Goal: Find specific page/section: Find specific page/section

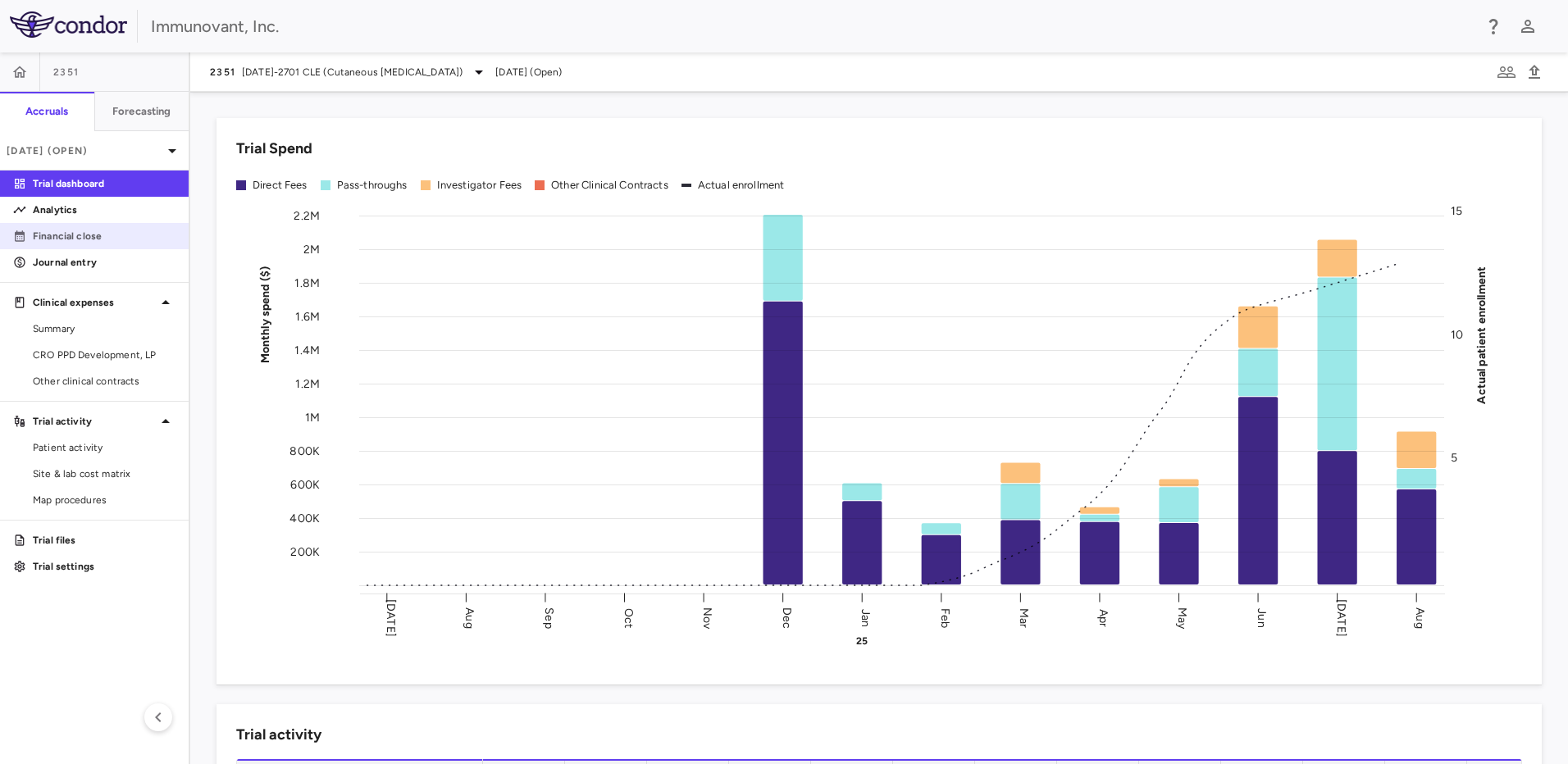
click at [108, 242] on p "Financial close" at bounding box center [104, 236] width 142 height 15
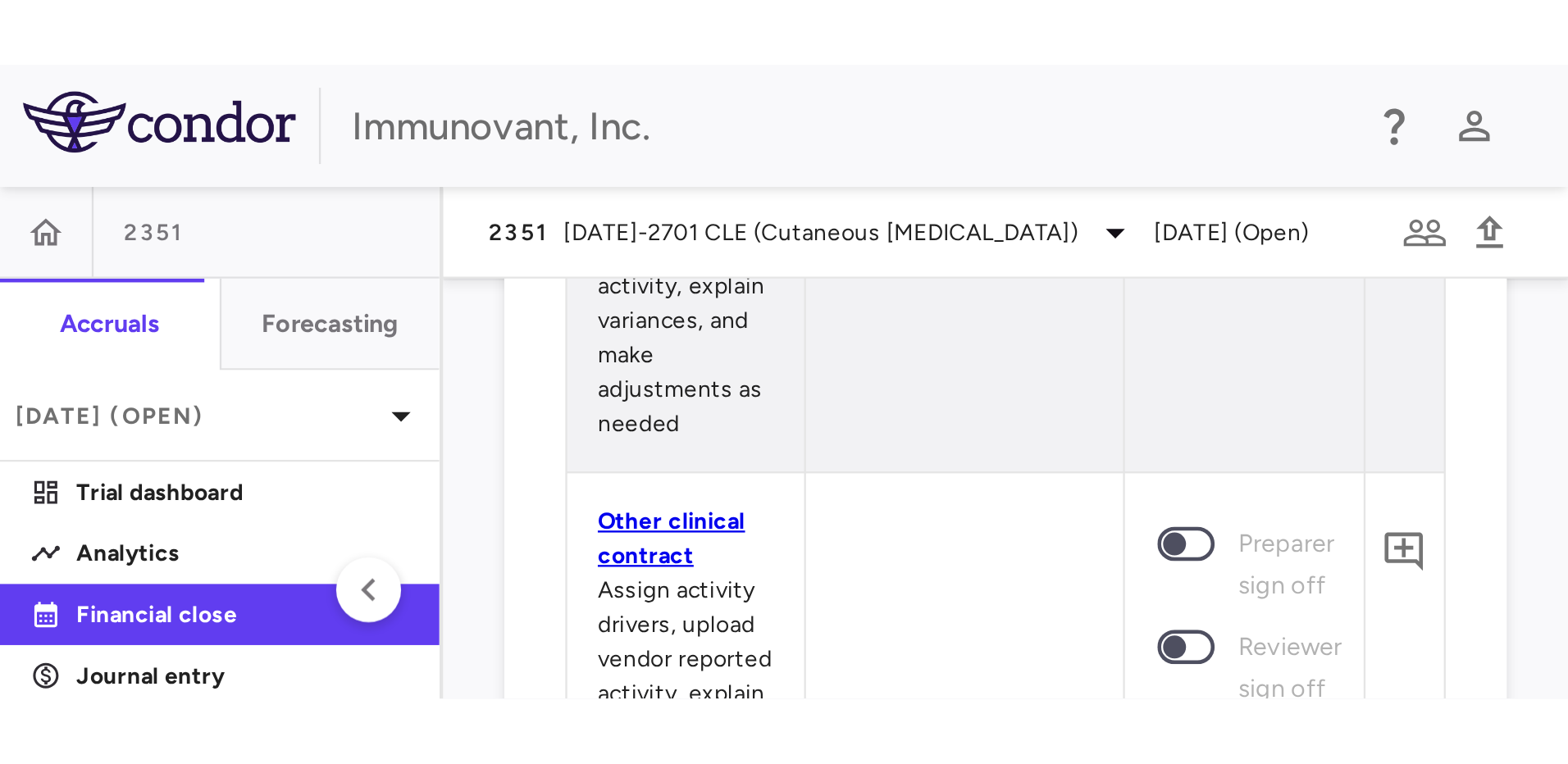
scroll to position [1952, 0]
